Goal: Check status

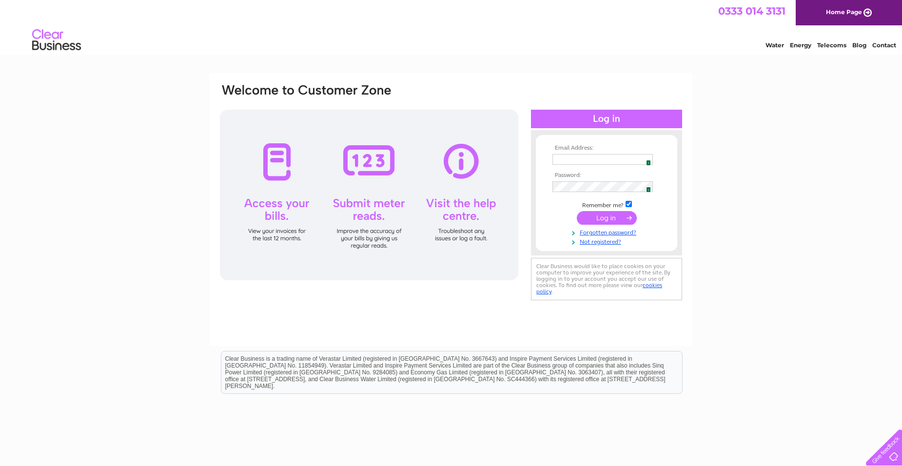
click at [645, 159] on img at bounding box center [645, 159] width 8 height 8
type input "[EMAIL_ADDRESS][DOMAIN_NAME]"
click at [603, 214] on input "submit" at bounding box center [607, 218] width 60 height 14
click at [646, 163] on img at bounding box center [645, 159] width 8 height 8
click at [601, 213] on input "submit" at bounding box center [607, 218] width 60 height 14
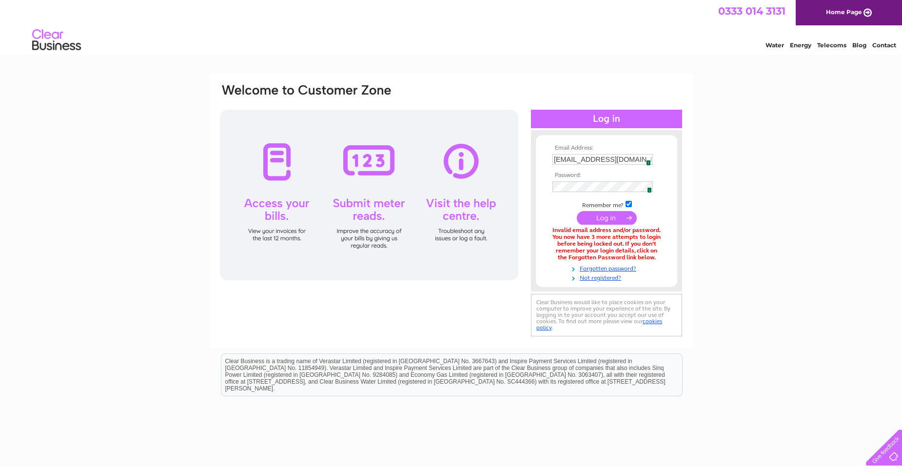
click at [615, 214] on input "submit" at bounding box center [607, 218] width 60 height 14
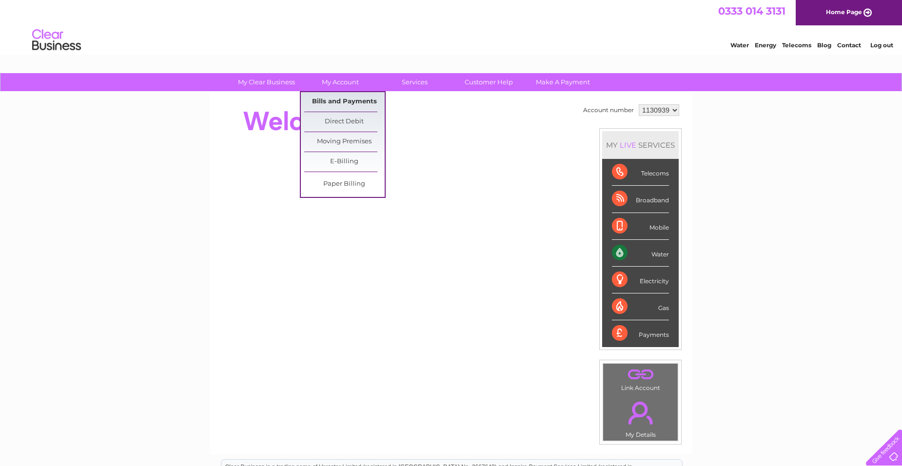
click at [331, 100] on link "Bills and Payments" at bounding box center [344, 101] width 80 height 19
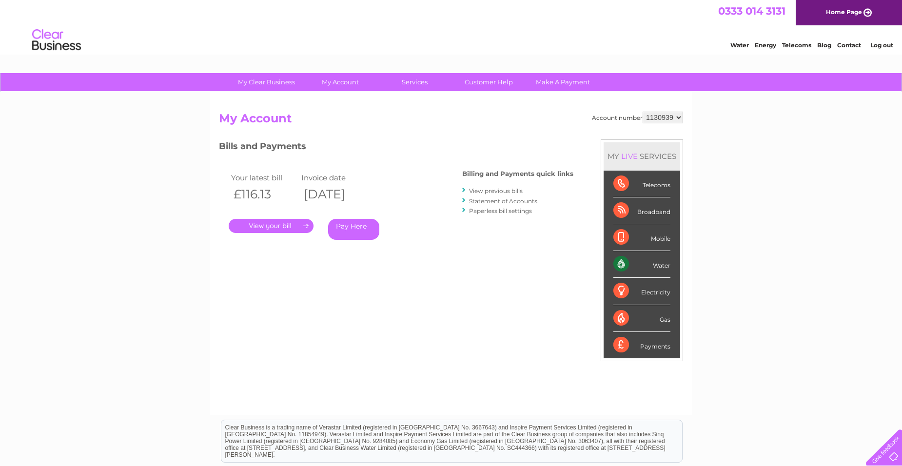
click at [260, 222] on link "." at bounding box center [271, 226] width 85 height 14
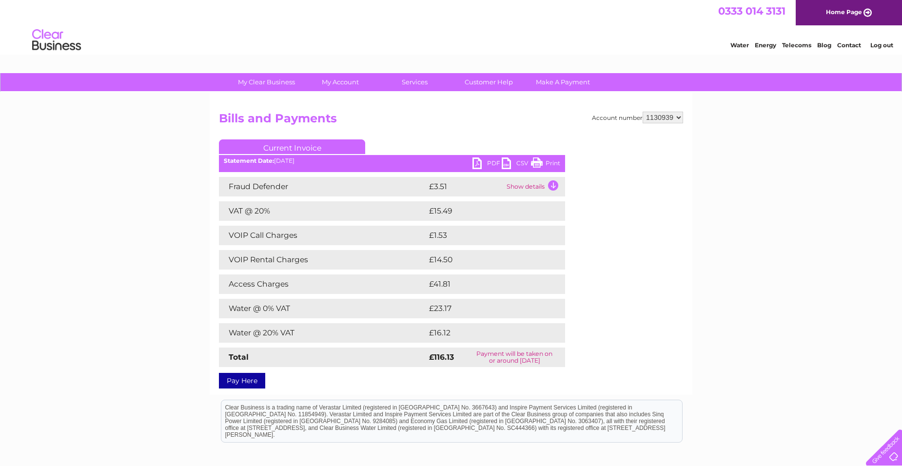
click at [487, 162] on link "PDF" at bounding box center [486, 164] width 29 height 14
